Goal: Task Accomplishment & Management: Complete application form

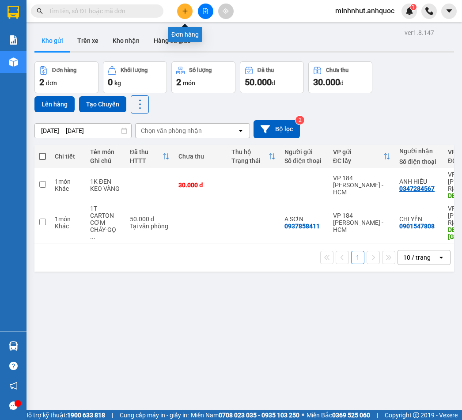
click at [181, 10] on button at bounding box center [184, 11] width 15 height 15
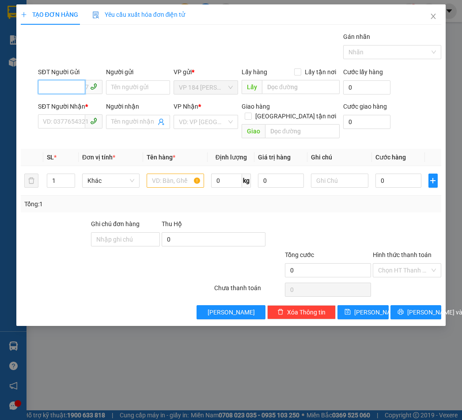
click at [66, 87] on input "SĐT Người Gửi" at bounding box center [61, 87] width 47 height 14
click at [69, 122] on input "SĐT Người Nhận *" at bounding box center [61, 121] width 47 height 14
click at [75, 89] on input "SĐT Người Gửi" at bounding box center [61, 87] width 47 height 14
click at [99, 103] on div "0986882630 - ĐĂNG TỊNH" at bounding box center [79, 105] width 72 height 10
type input "0986882630"
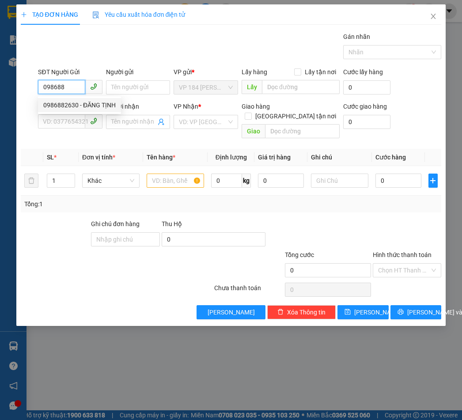
type input "ĐĂNG TỊNH"
type input "0908567596"
type input "CHỊ [PERSON_NAME]"
type input "CF ANH THƯ"
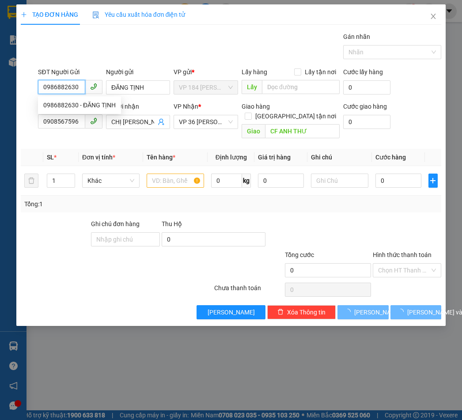
type input "20.000"
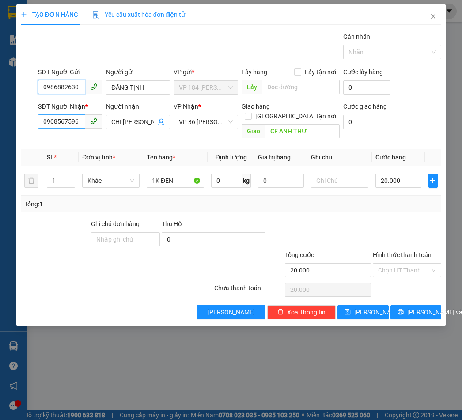
type input "0986882630"
click at [80, 121] on input "0908567596" at bounding box center [61, 121] width 47 height 14
type input "0937665334"
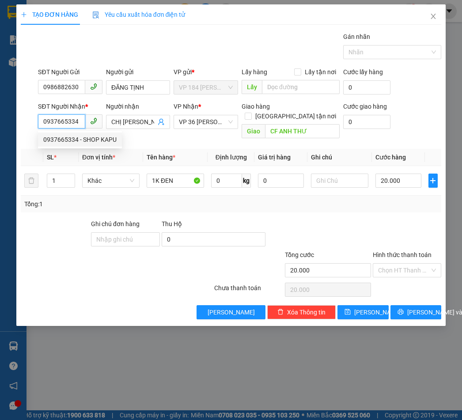
click at [92, 140] on div "0937665334 - SHOP KAPU" at bounding box center [79, 140] width 73 height 10
type input "SHOP KAPU"
type input "30.000"
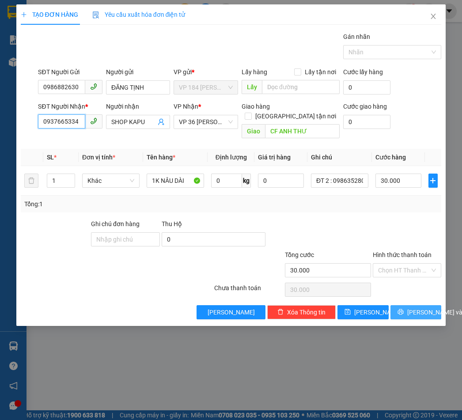
type input "0937665334"
click at [420, 308] on span "[PERSON_NAME] và In" at bounding box center [439, 313] width 62 height 10
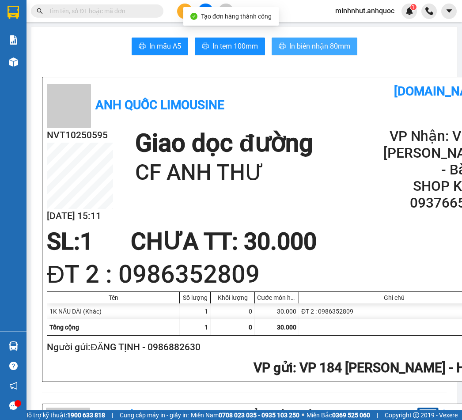
click at [315, 53] on button "In biên nhận 80mm" at bounding box center [315, 47] width 86 height 18
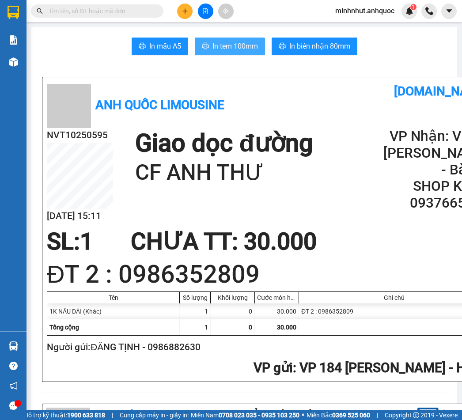
click at [242, 43] on span "In tem 100mm" at bounding box center [236, 46] width 46 height 11
